Goal: Transaction & Acquisition: Purchase product/service

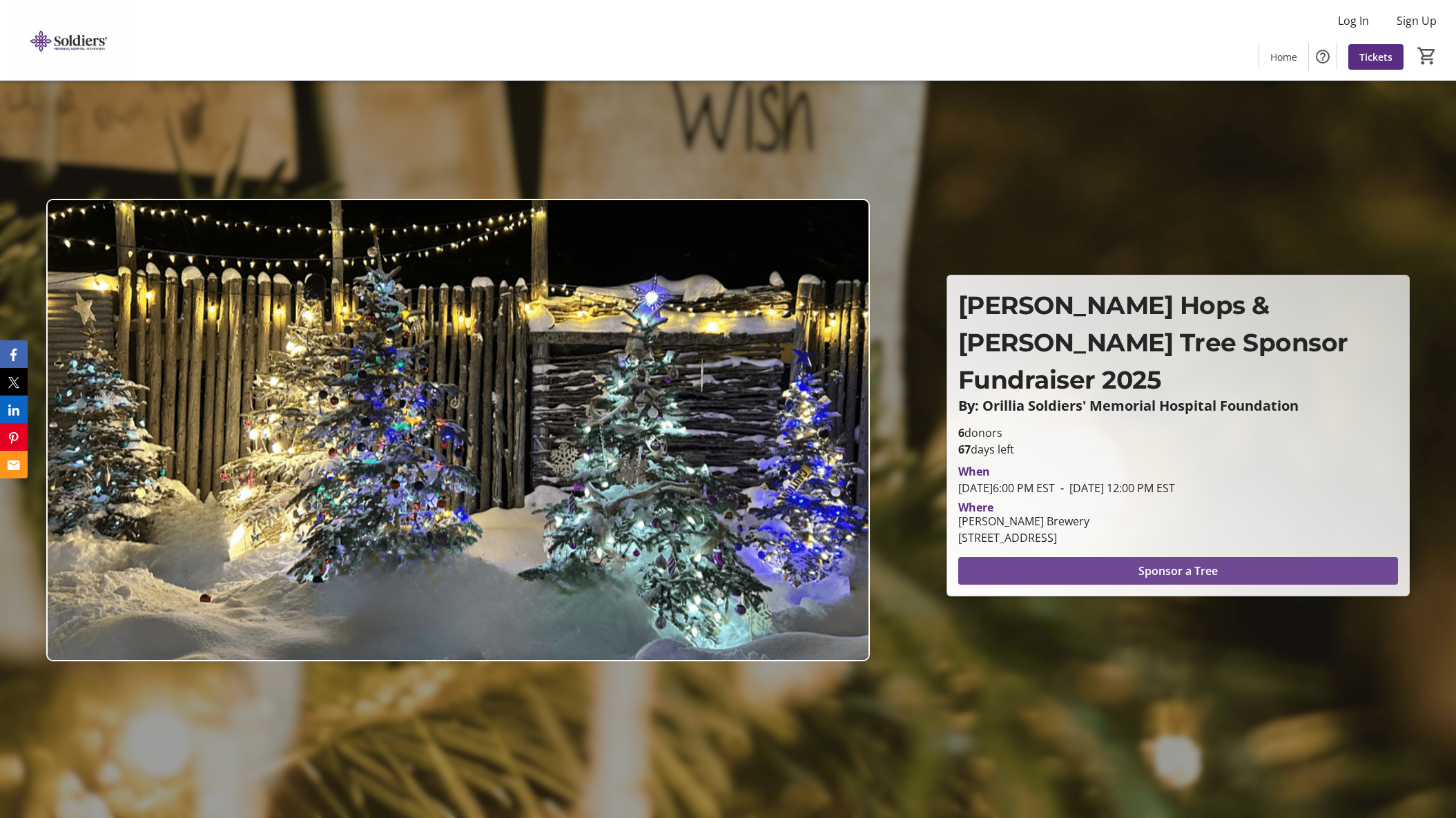
click at [1213, 562] on span "Sponsor a Tree" at bounding box center [1178, 570] width 80 height 17
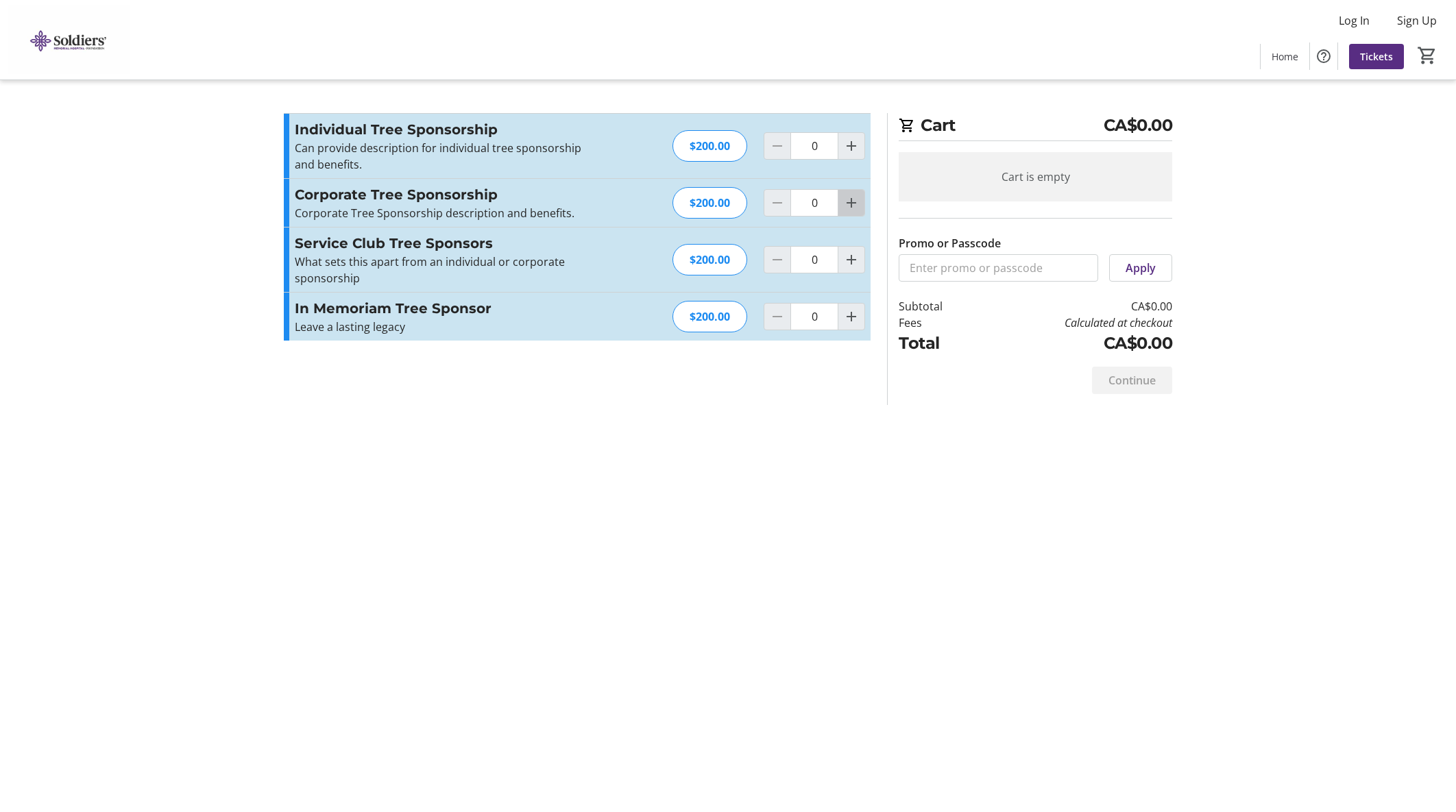
click at [853, 212] on span "Increment by one" at bounding box center [851, 203] width 26 height 26
type input "1"
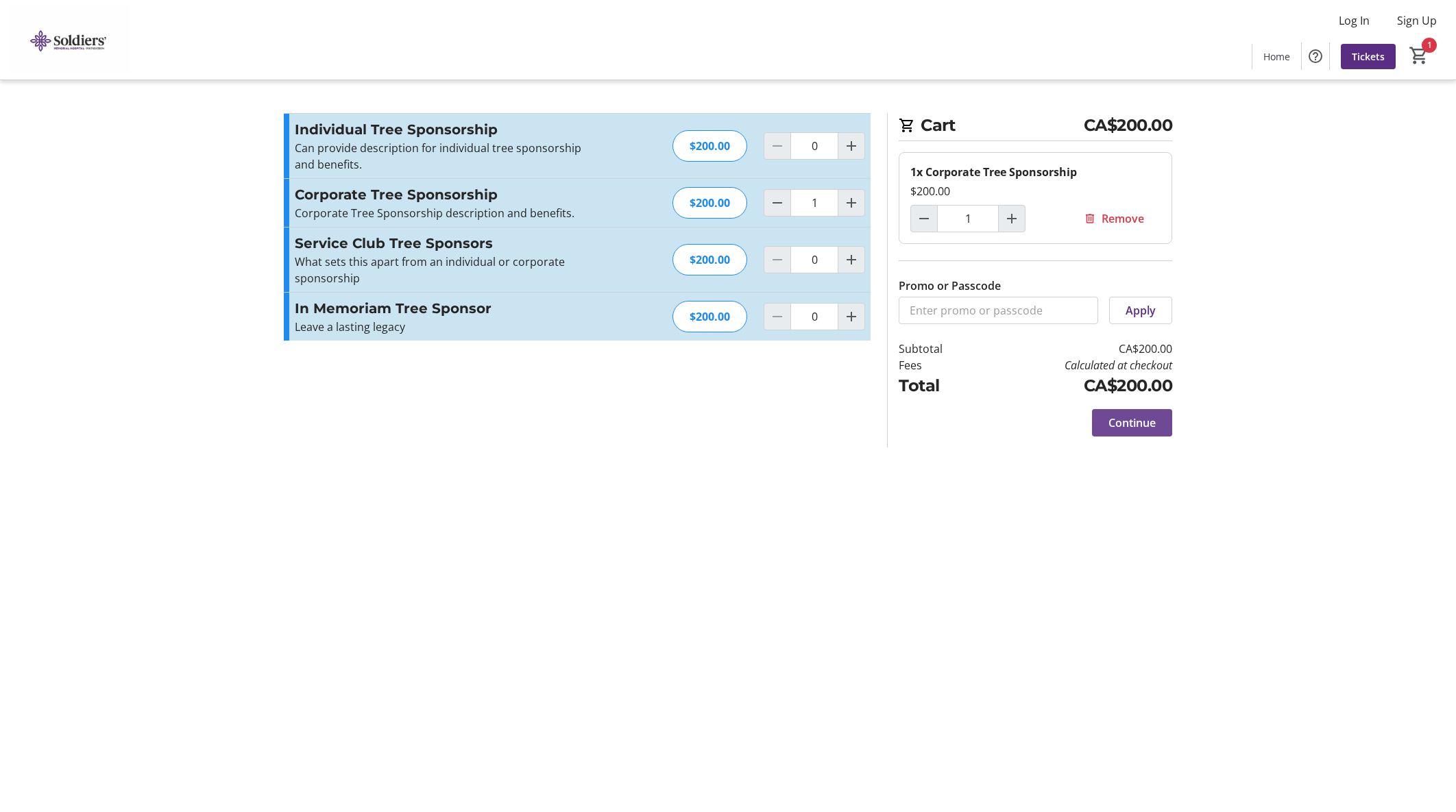
click at [1137, 425] on span "Continue" at bounding box center [1132, 422] width 47 height 16
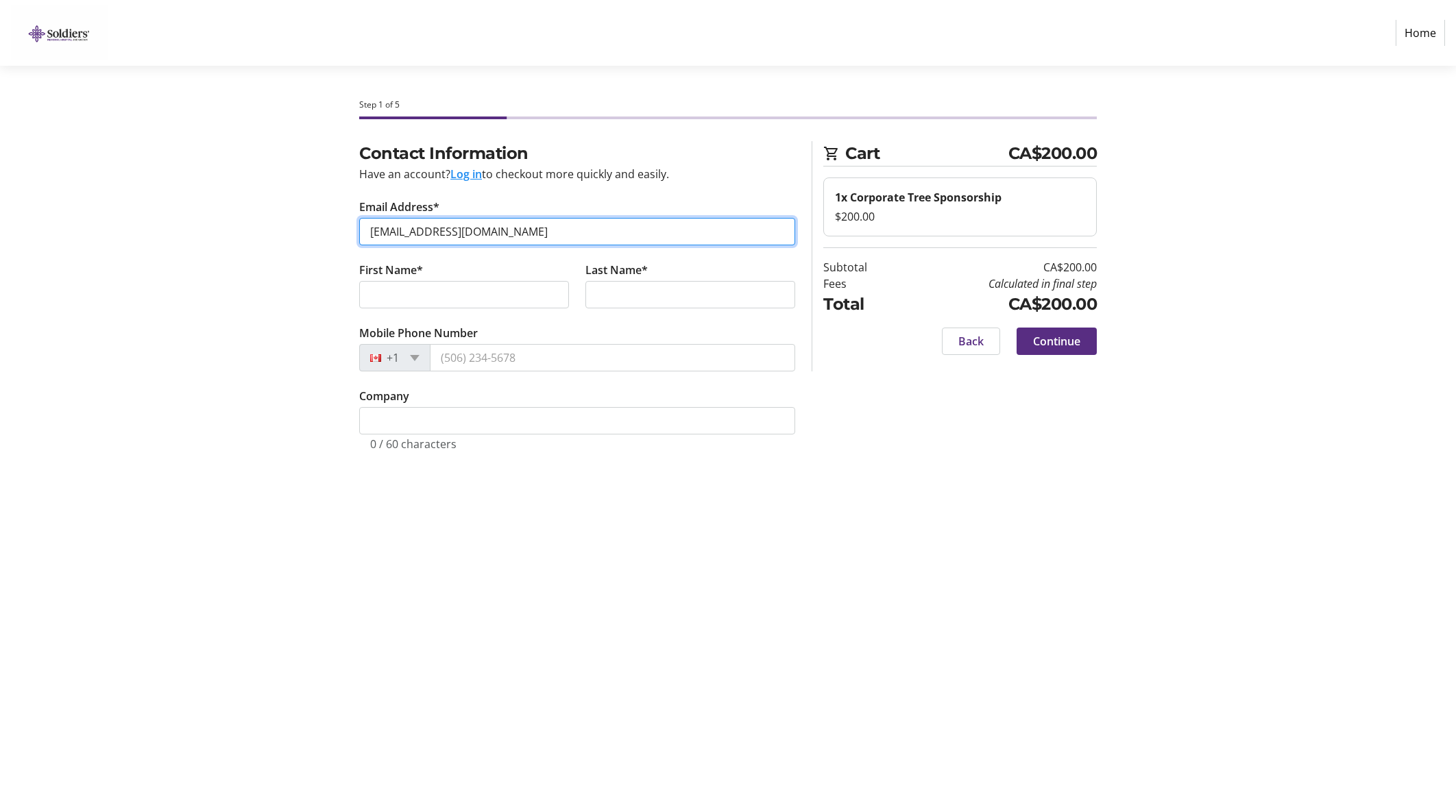
type input "[EMAIL_ADDRESS][DOMAIN_NAME]"
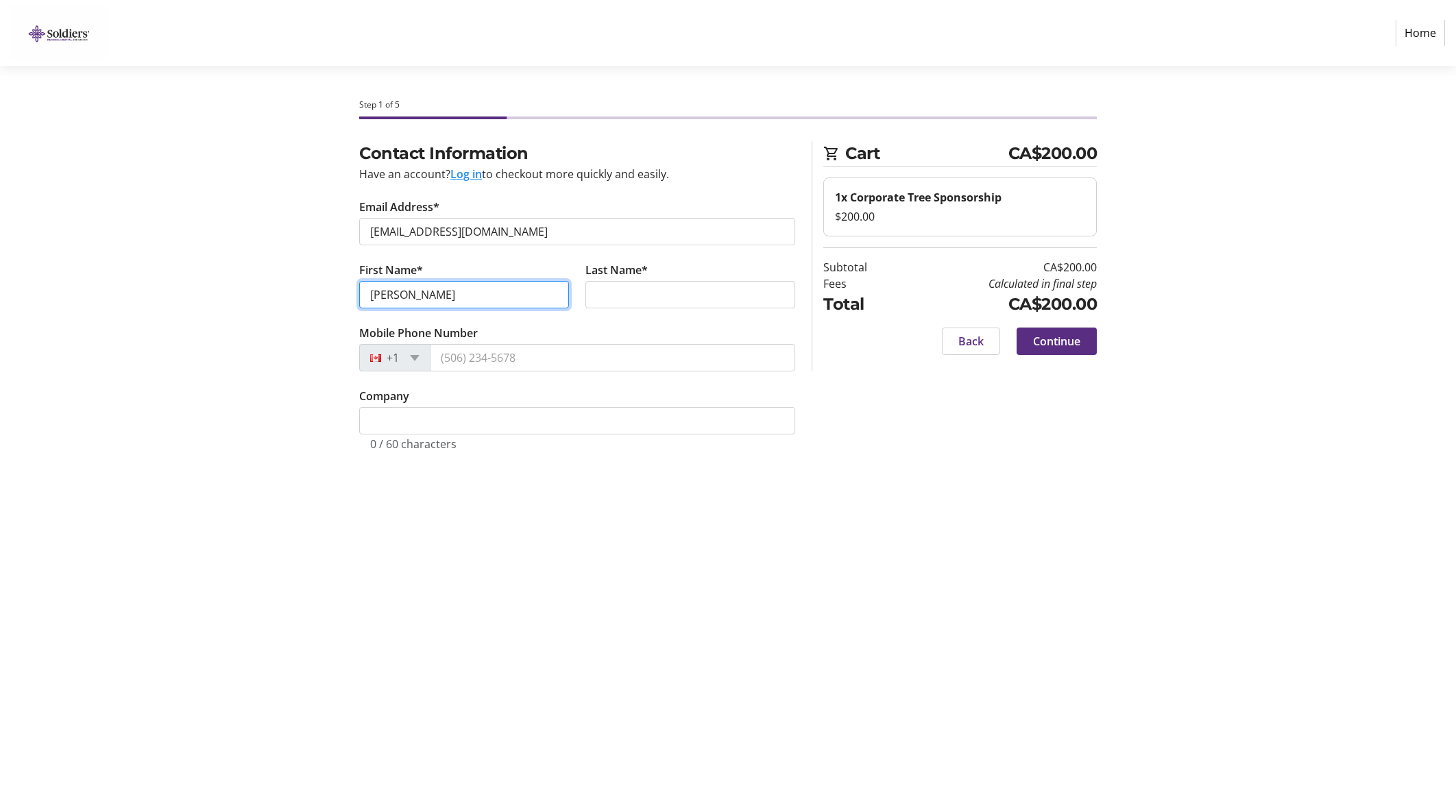
type input "[PERSON_NAME]"
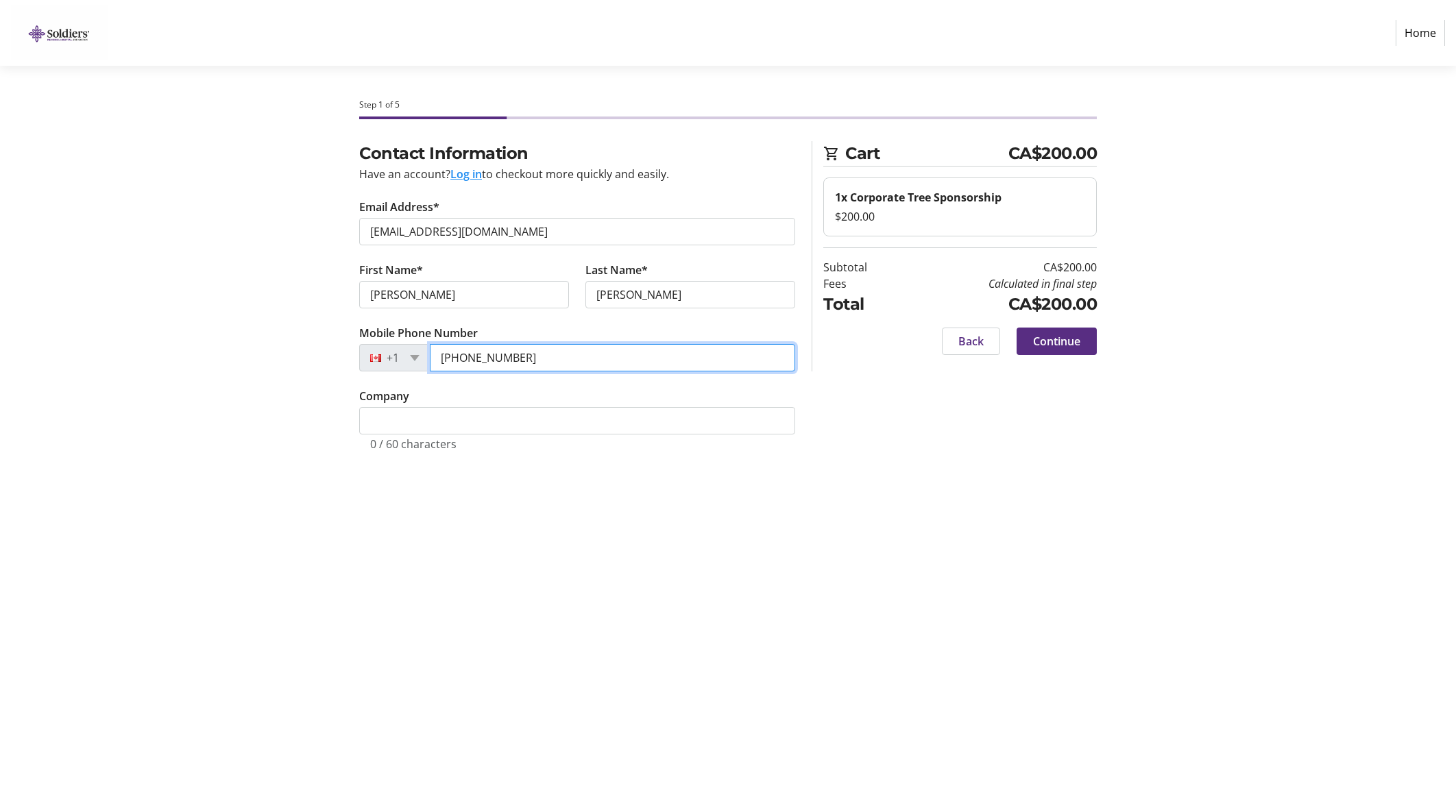
type input "[PHONE_NUMBER]"
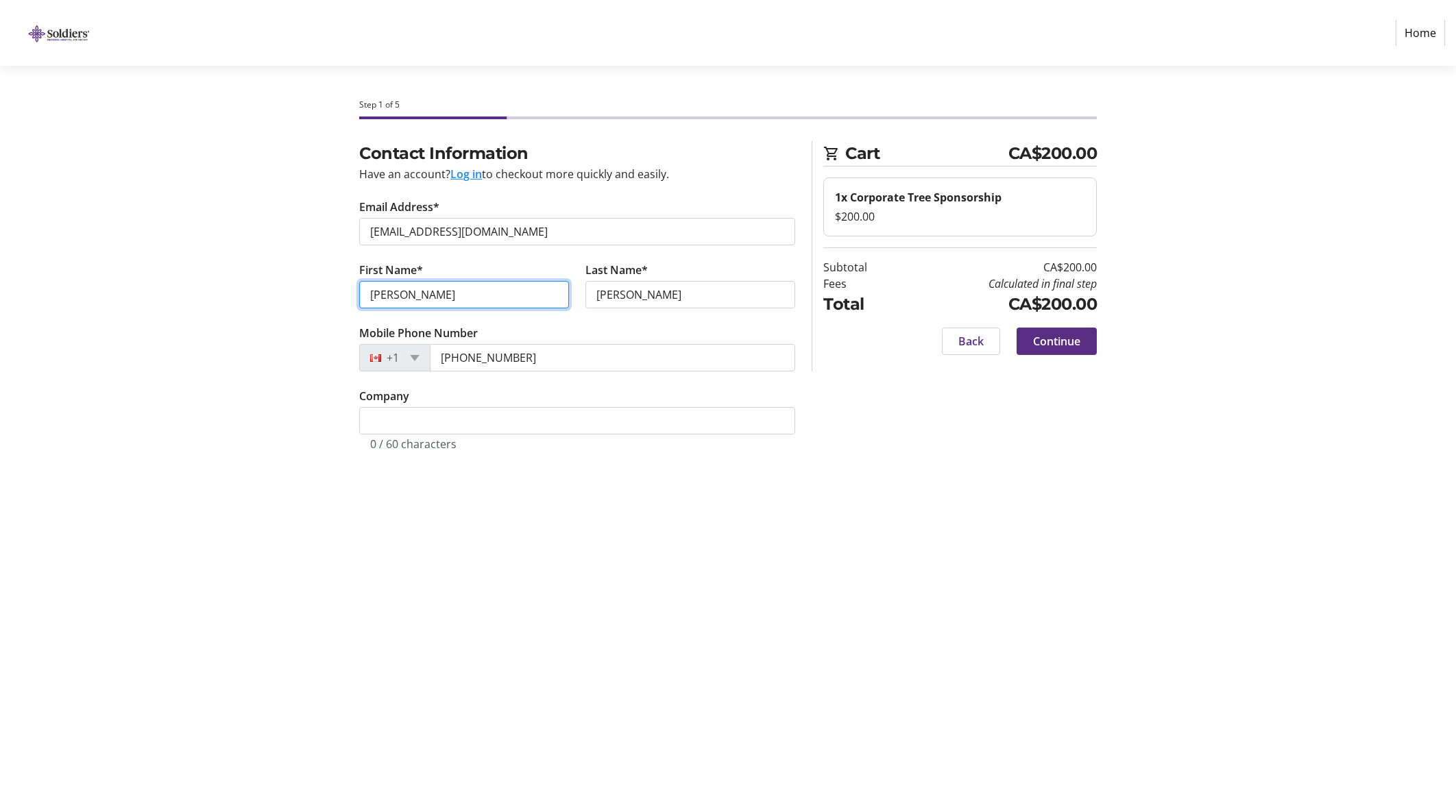
drag, startPoint x: 431, startPoint y: 297, endPoint x: 354, endPoint y: 294, distance: 77.1
click at [352, 294] on tr-form-field "First Name* [PERSON_NAME]" at bounding box center [464, 292] width 226 height 63
type input "[PERSON_NAME]"
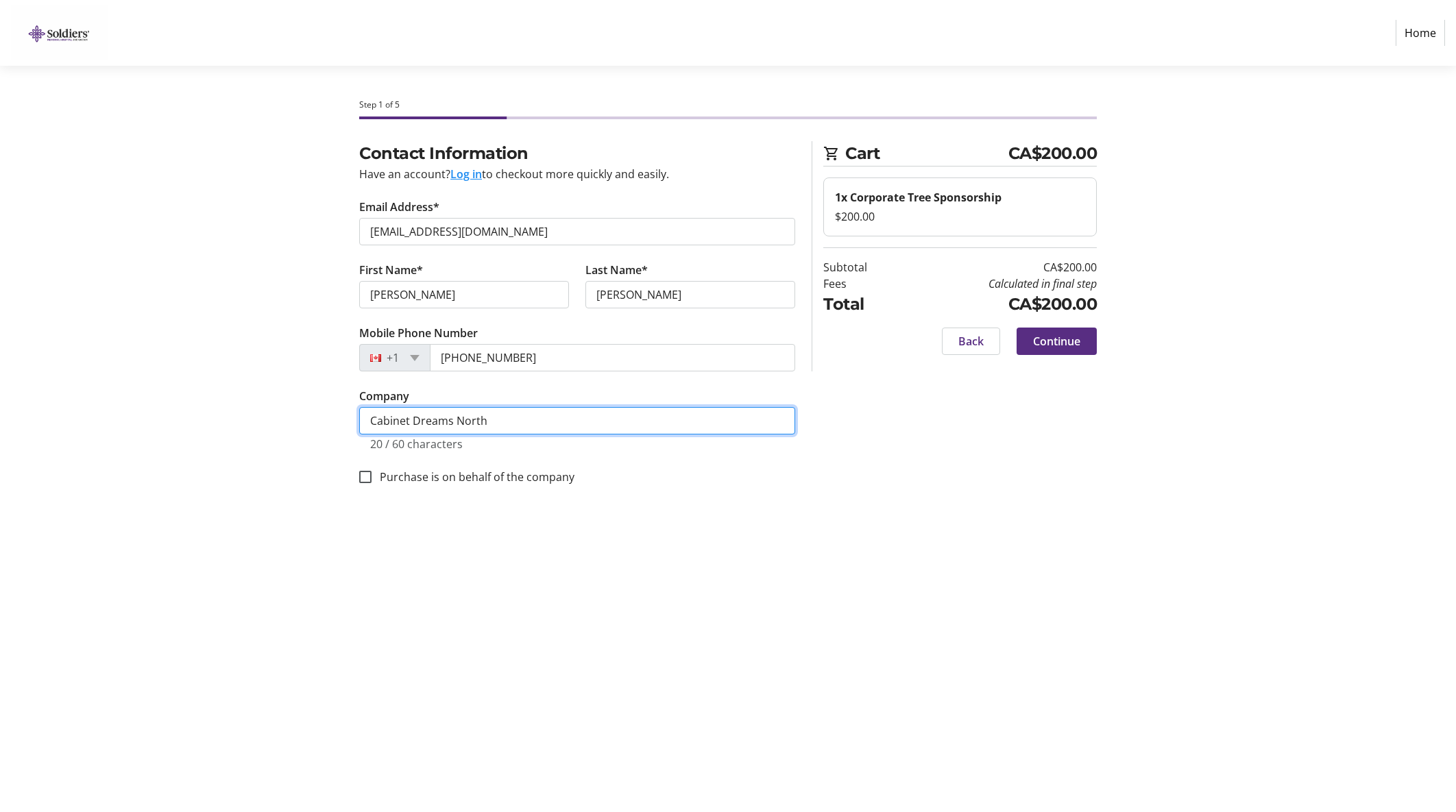
type input "Cabinet Dreams North"
click at [506, 476] on label "Purchase is on behalf of the company" at bounding box center [473, 476] width 203 height 16
click at [371, 476] on input "Purchase is on behalf of the company" at bounding box center [365, 476] width 13 height 13
checkbox input "true"
click at [1074, 350] on span at bounding box center [1057, 341] width 80 height 33
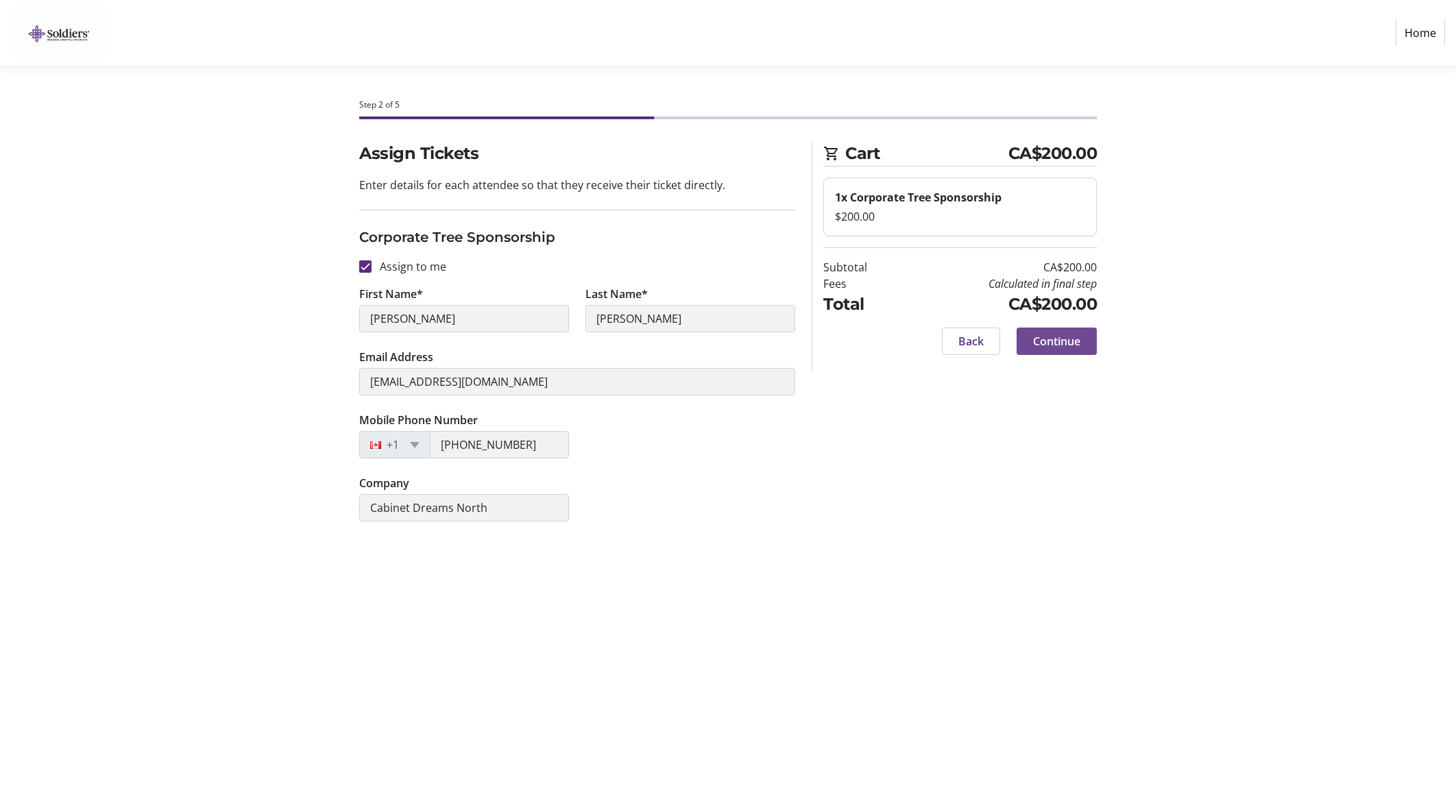
click at [1070, 342] on span "Continue" at bounding box center [1057, 340] width 47 height 16
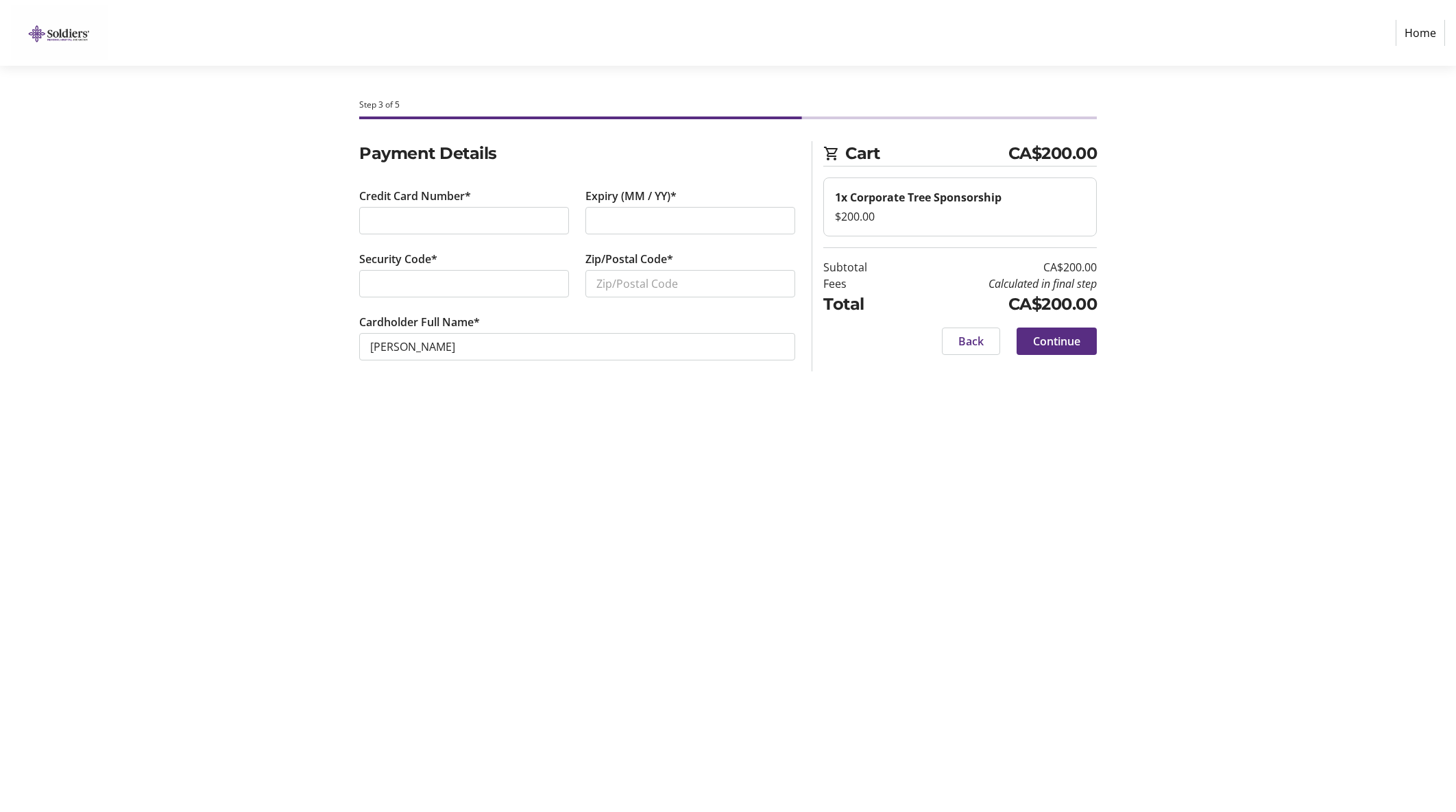
click at [453, 211] on div at bounding box center [463, 221] width 209 height 27
type input "L0K1N0"
click at [1069, 338] on span "Continue" at bounding box center [1057, 340] width 47 height 16
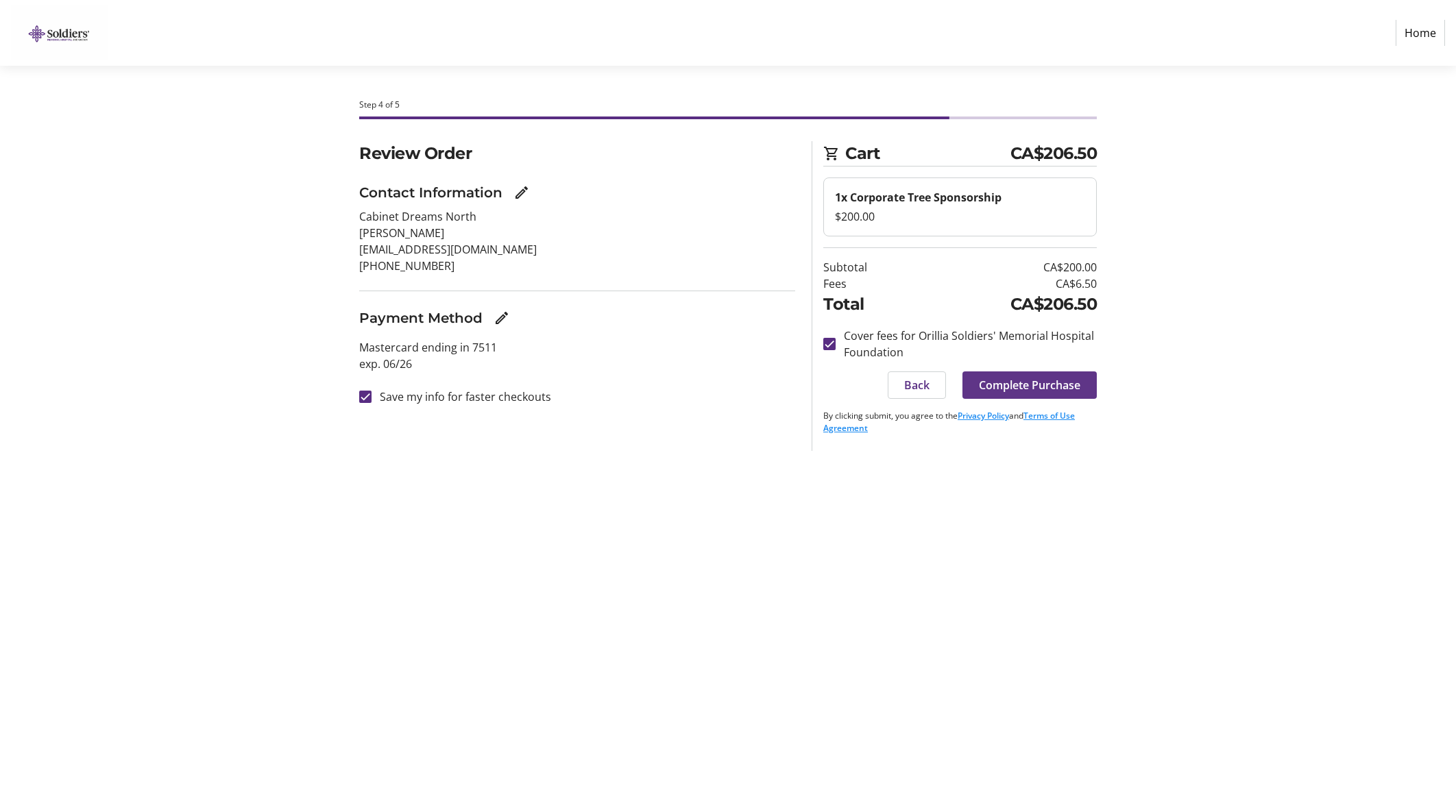
click at [1030, 387] on span "Complete Purchase" at bounding box center [1029, 385] width 101 height 16
